Goal: Check status: Check status

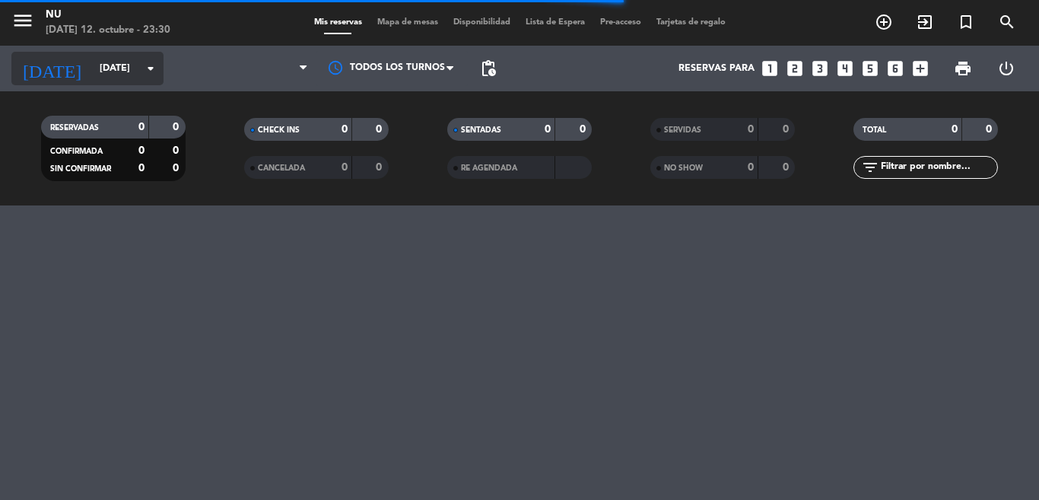
click at [92, 73] on input "[DATE]" at bounding box center [156, 69] width 129 height 26
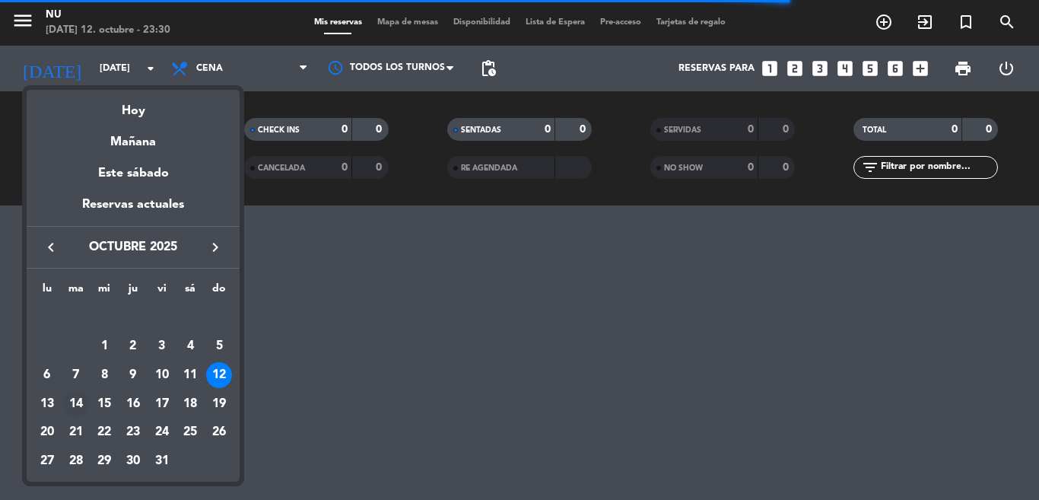
click at [74, 403] on div "14" at bounding box center [76, 404] width 26 height 26
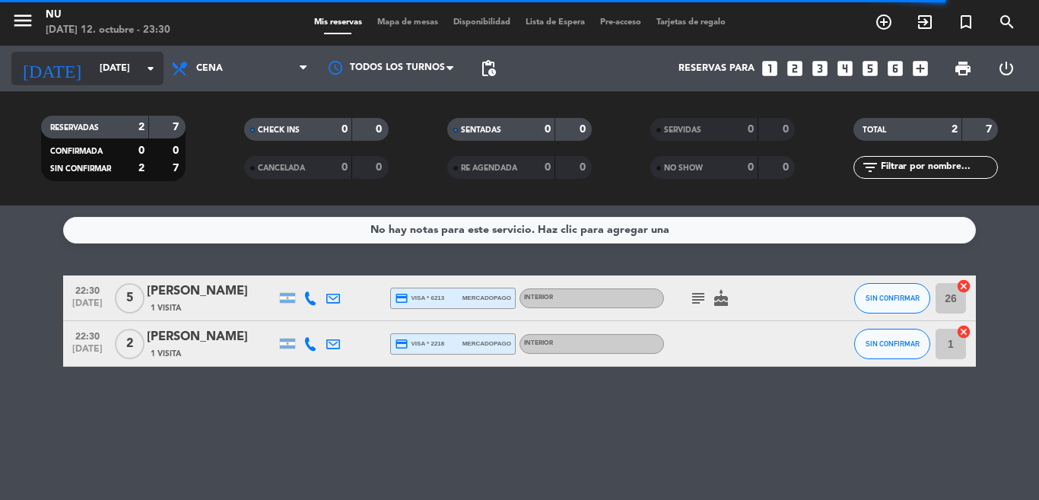
click at [92, 75] on input "[DATE]" at bounding box center [156, 69] width 129 height 26
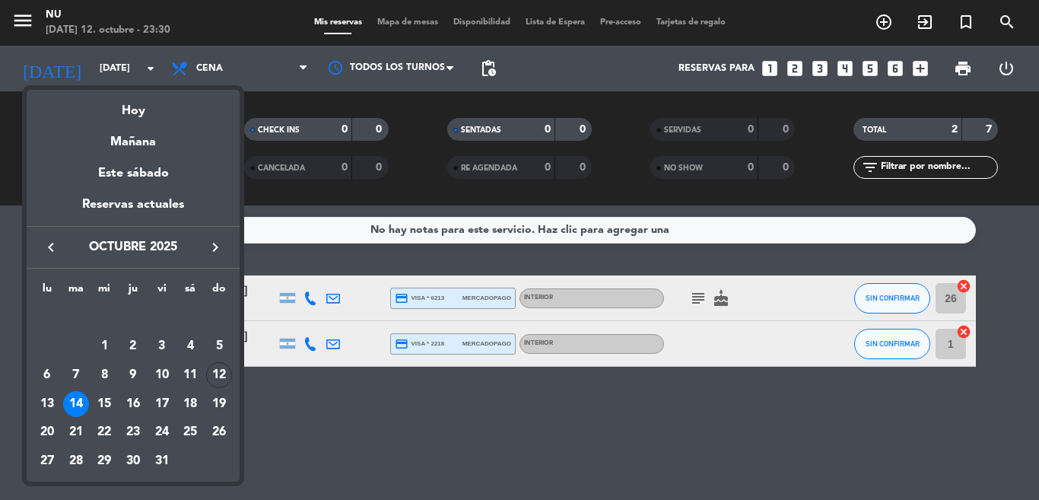
click at [361, 427] on div at bounding box center [519, 250] width 1039 height 500
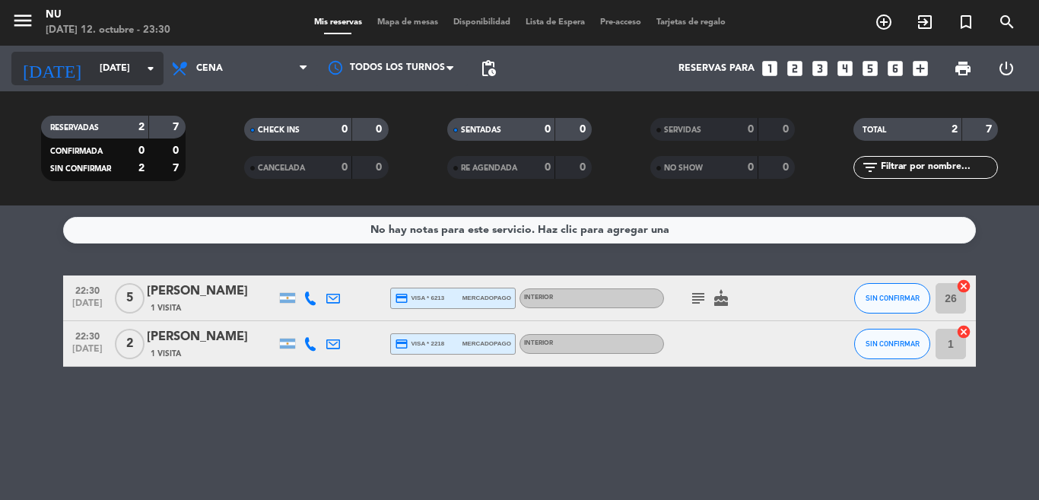
click at [119, 81] on input "[DATE]" at bounding box center [156, 69] width 129 height 26
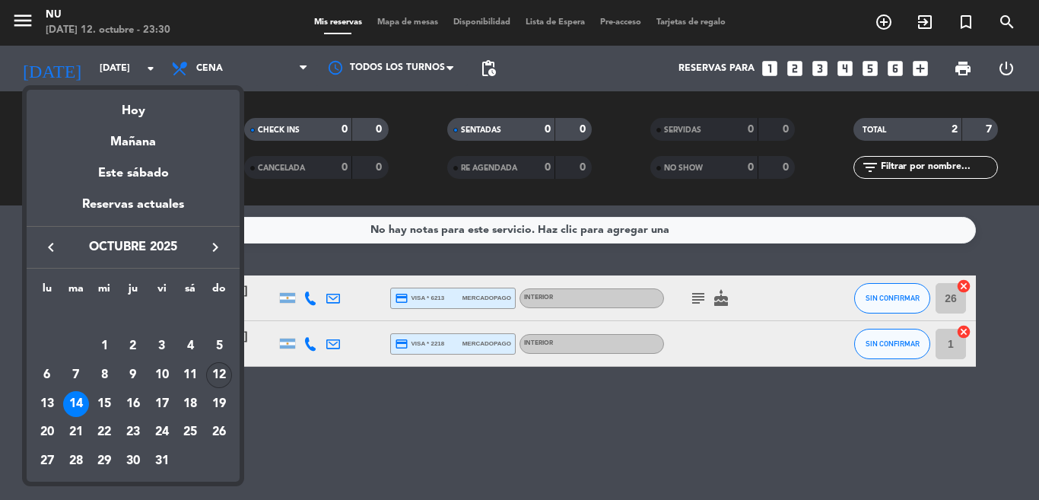
click at [214, 379] on div "12" at bounding box center [219, 375] width 26 height 26
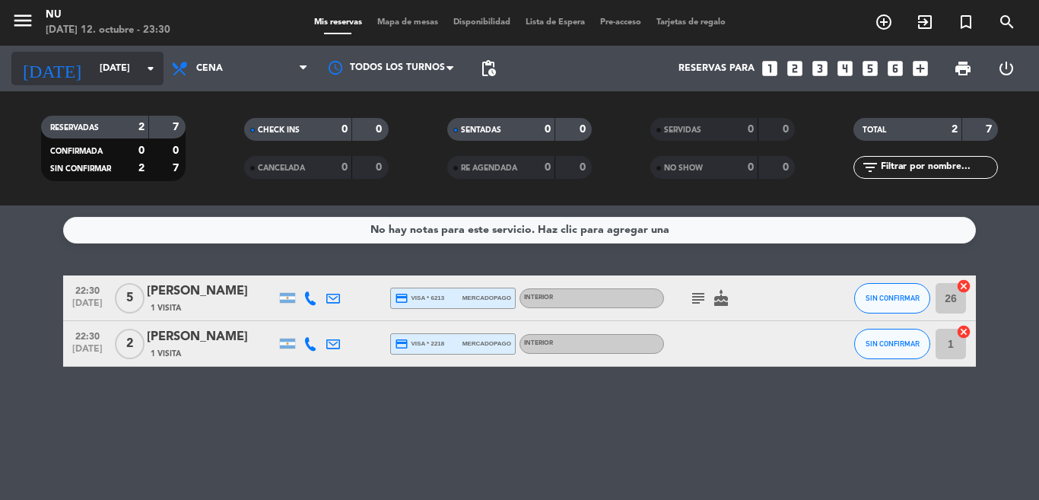
click at [92, 65] on input "[DATE]" at bounding box center [156, 69] width 129 height 26
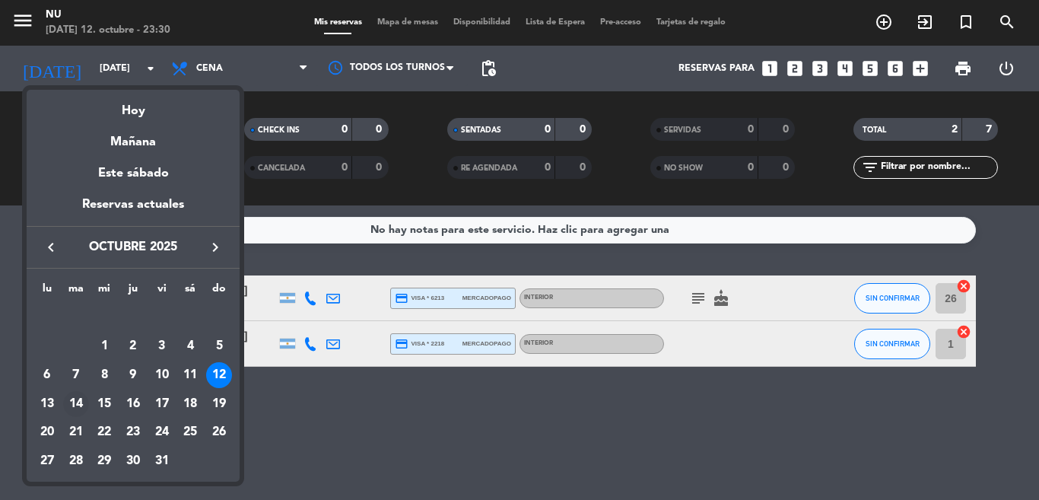
click at [79, 406] on div "14" at bounding box center [76, 404] width 26 height 26
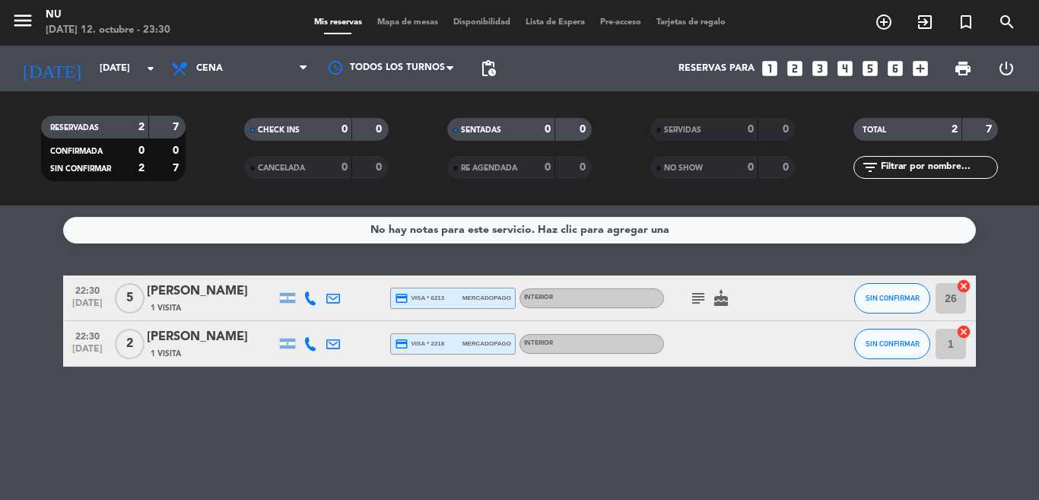
type input "[DATE]"
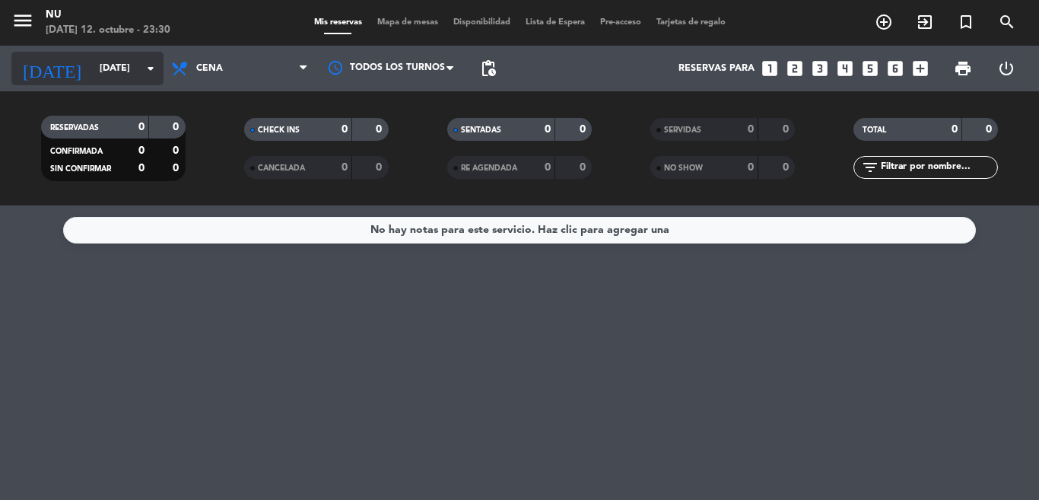
click at [105, 71] on input "[DATE]" at bounding box center [156, 69] width 129 height 26
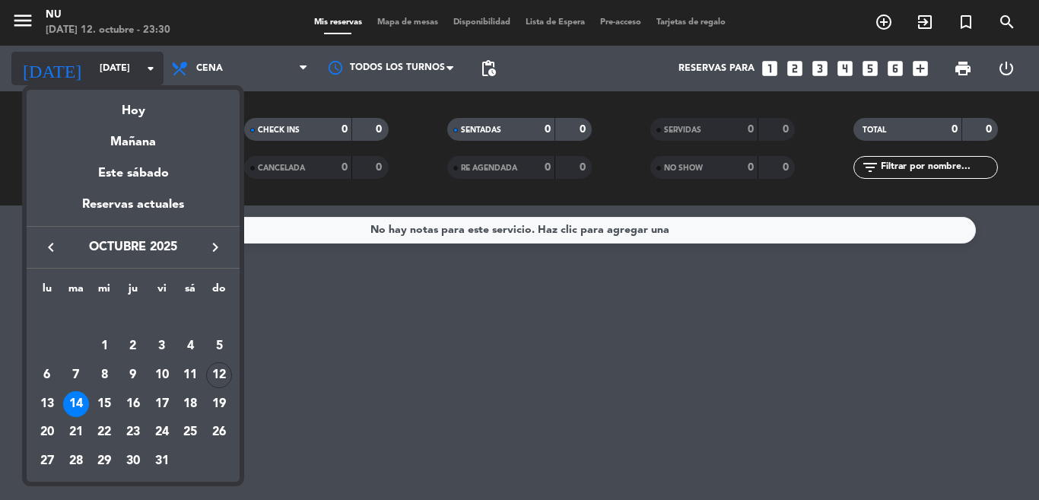
click at [105, 71] on div at bounding box center [519, 250] width 1039 height 500
